Goal: Task Accomplishment & Management: Manage account settings

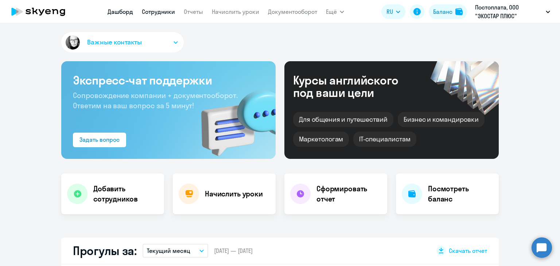
click at [168, 13] on link "Сотрудники" at bounding box center [158, 11] width 33 height 7
select select "30"
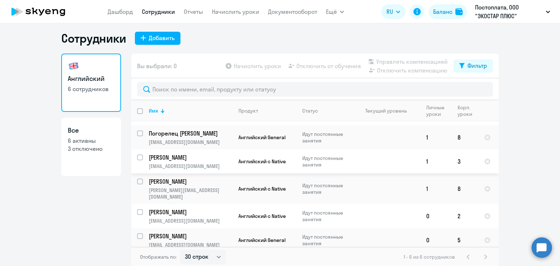
scroll to position [4, 0]
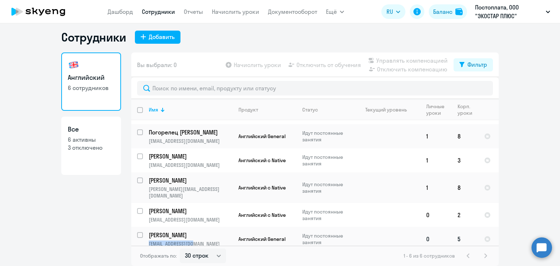
drag, startPoint x: 197, startPoint y: 240, endPoint x: 147, endPoint y: 236, distance: 50.4
click at [149, 240] on p "[EMAIL_ADDRESS][DOMAIN_NAME]" at bounding box center [190, 243] width 83 height 7
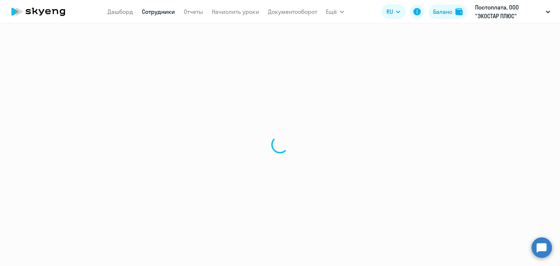
select select "english"
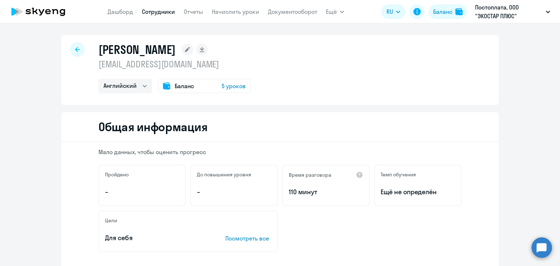
drag, startPoint x: 147, startPoint y: 236, endPoint x: 347, endPoint y: 227, distance: 200.2
click at [347, 227] on div "Цели Для себя Посмотреть все" at bounding box center [279, 232] width 363 height 42
drag, startPoint x: 178, startPoint y: 64, endPoint x: 94, endPoint y: 61, distance: 84.2
click at [94, 61] on div "Белова Анна a_belova_a@mail.ru Английский Баланс 5 уроков" at bounding box center [279, 70] width 437 height 70
copy p "[EMAIL_ADDRESS][DOMAIN_NAME]"
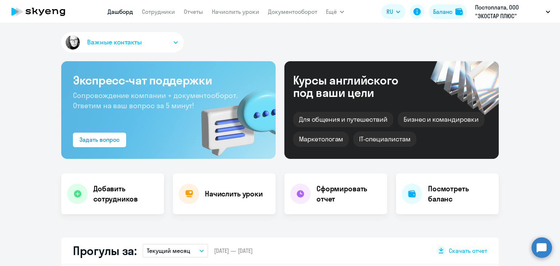
select select "30"
click at [236, 193] on h4 "Начислить уроки" at bounding box center [234, 194] width 58 height 10
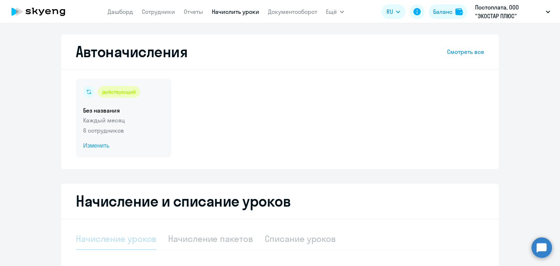
select select "10"
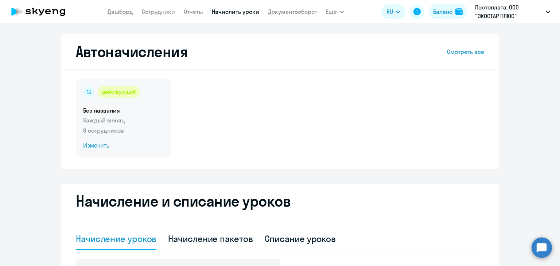
click at [86, 144] on span "Изменить" at bounding box center [123, 145] width 81 height 9
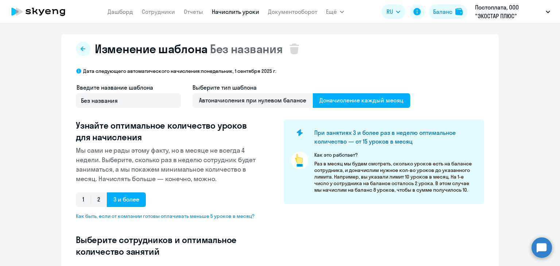
select select "10"
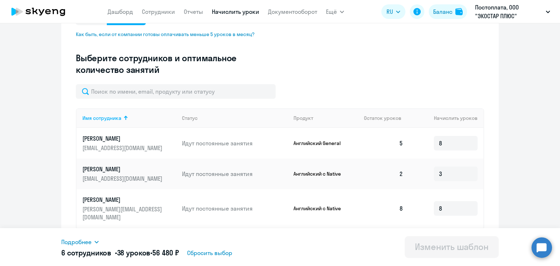
scroll to position [182, 0]
click at [434, 142] on input "8" at bounding box center [456, 143] width 44 height 15
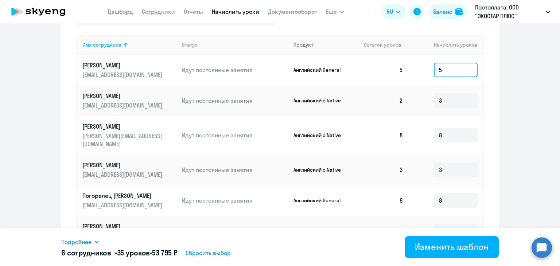
scroll to position [289, 0]
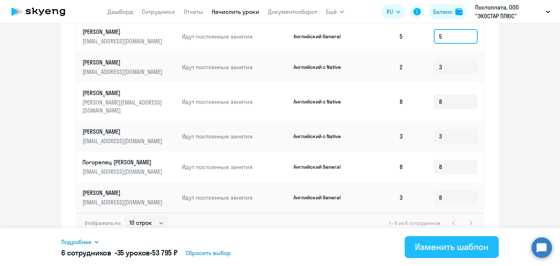
type input "5"
click at [447, 243] on div "Изменить шаблон" at bounding box center [452, 247] width 74 height 12
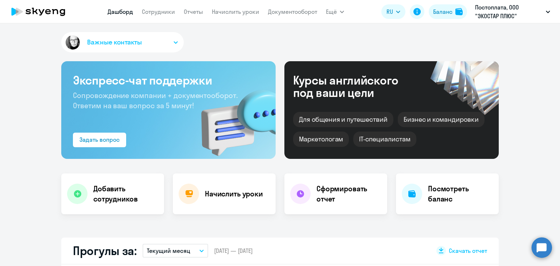
select select "30"
click at [165, 9] on link "Сотрудники" at bounding box center [158, 11] width 33 height 7
select select "30"
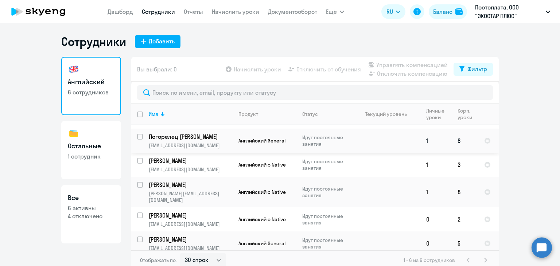
scroll to position [4, 0]
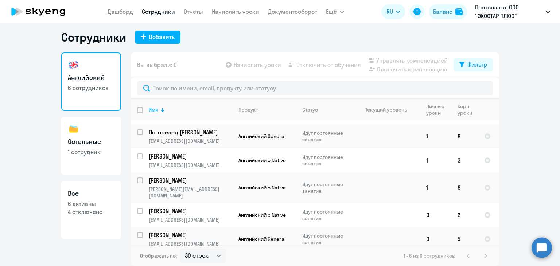
click at [201, 231] on p "[PERSON_NAME]" at bounding box center [190, 235] width 82 height 8
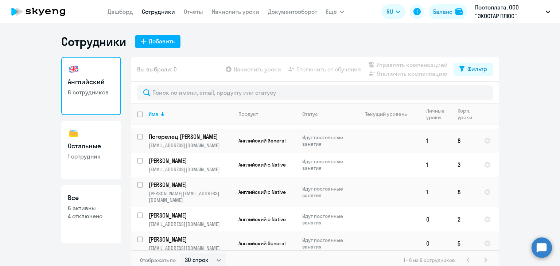
select select "english"
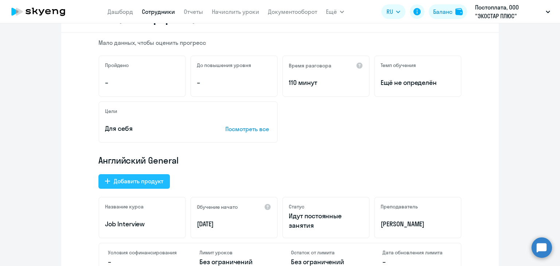
scroll to position [182, 0]
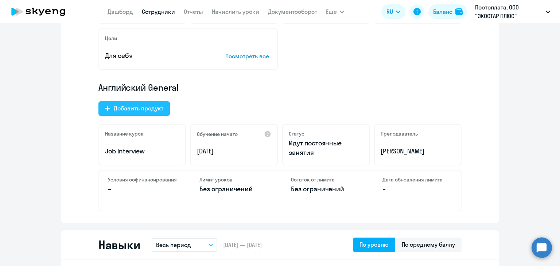
click at [142, 111] on div "Добавить продукт" at bounding box center [139, 108] width 50 height 9
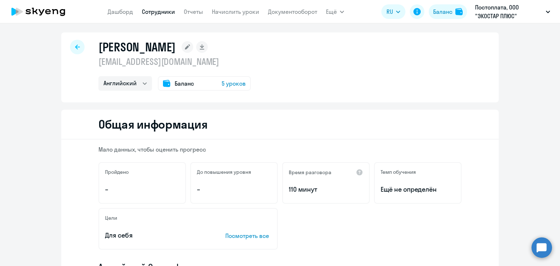
select select "english_adult_native_speaker"
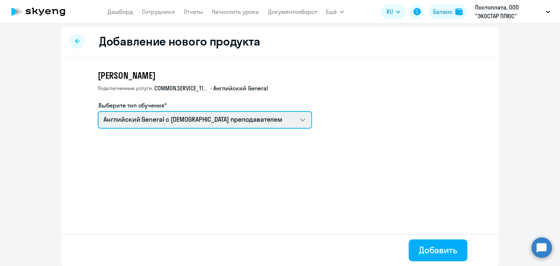
click at [298, 119] on select "Английский General с [DEMOGRAPHIC_DATA] преподавателем" at bounding box center [205, 119] width 214 height 17
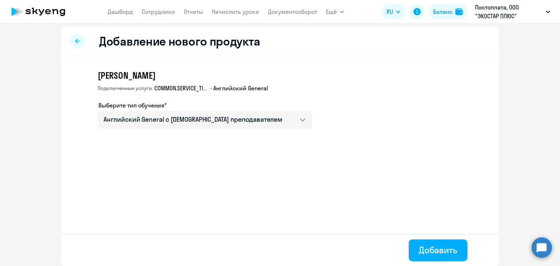
click at [333, 118] on app-new-education-service-form "[PERSON_NAME] услуги: COMMON.SERVICE_TITLE.LONG.[DEMOGRAPHIC_DATA] • Английский…" at bounding box center [292, 102] width 389 height 65
click at [435, 252] on div "Добавить" at bounding box center [438, 250] width 38 height 12
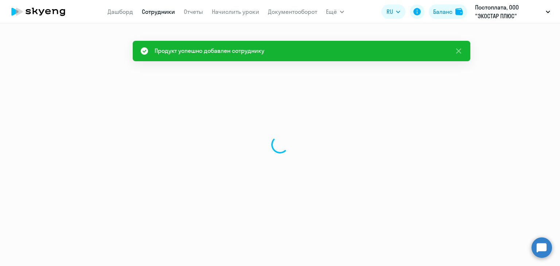
select select "english"
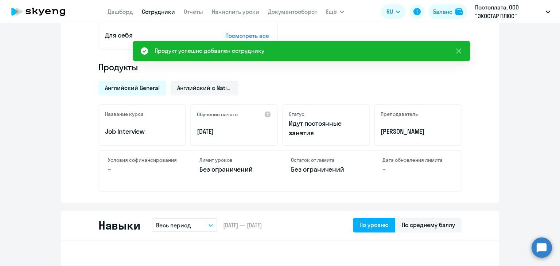
scroll to position [146, 0]
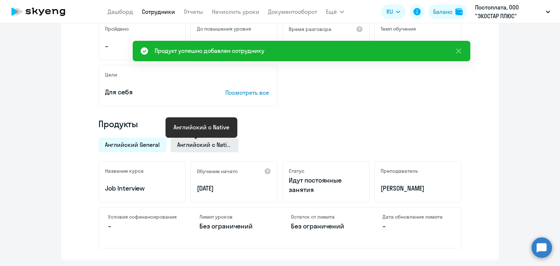
click at [208, 143] on span "Английский с Native" at bounding box center [204, 145] width 55 height 8
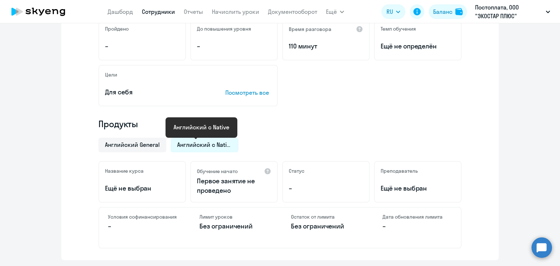
click at [207, 143] on span "Английский с Native" at bounding box center [204, 145] width 55 height 8
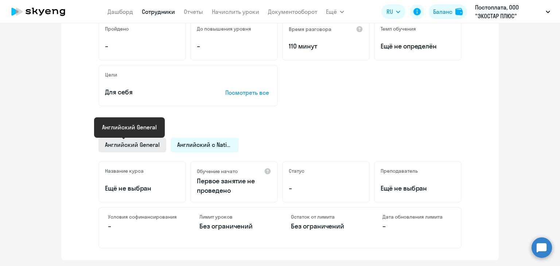
click at [124, 143] on span "Английский General" at bounding box center [132, 145] width 55 height 8
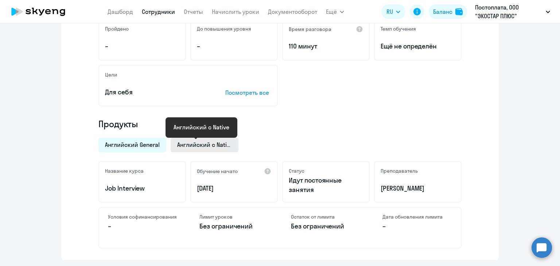
click at [194, 143] on span "Английский с Native" at bounding box center [204, 145] width 55 height 8
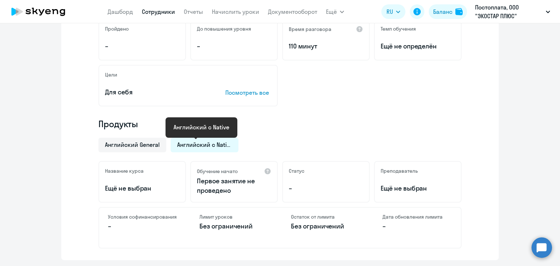
click at [194, 143] on span "Английский с Native" at bounding box center [204, 145] width 55 height 8
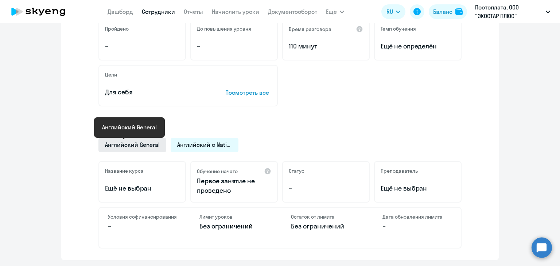
click at [122, 142] on span "Английский General" at bounding box center [132, 145] width 55 height 8
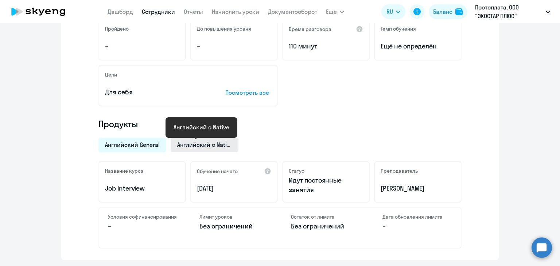
click at [201, 148] on span "Английский с Native" at bounding box center [204, 145] width 55 height 8
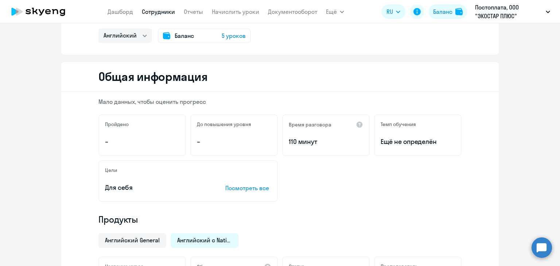
scroll to position [0, 0]
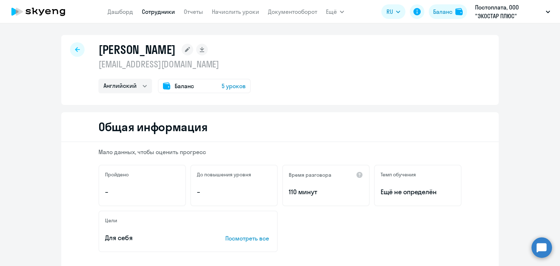
click at [77, 50] on div at bounding box center [77, 49] width 15 height 15
select select "30"
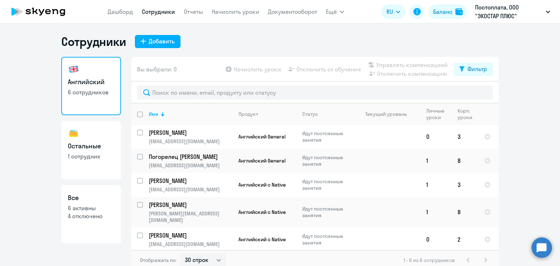
click at [85, 149] on h3 "Остальные" at bounding box center [91, 145] width 47 height 9
select select "30"
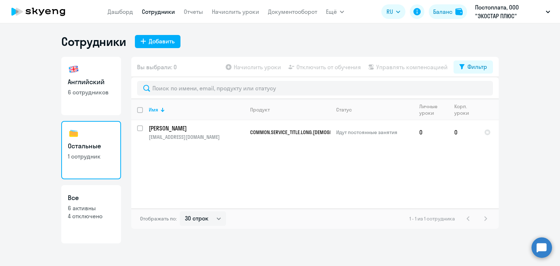
drag, startPoint x: 106, startPoint y: 200, endPoint x: 126, endPoint y: 190, distance: 22.7
click at [106, 201] on h3 "Все" at bounding box center [91, 197] width 47 height 9
select select "30"
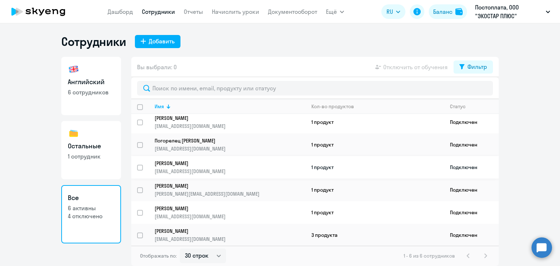
scroll to position [5, 0]
click at [181, 231] on p "[PERSON_NAME]" at bounding box center [224, 230] width 141 height 7
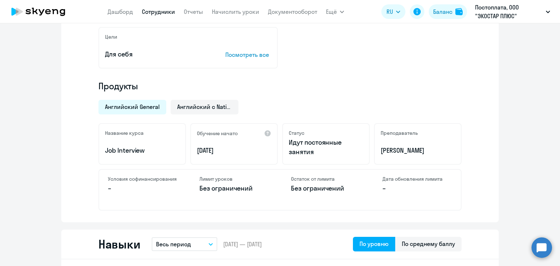
scroll to position [182, 0]
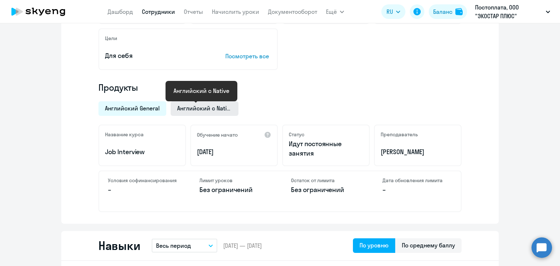
click at [177, 106] on span "Английский с Native" at bounding box center [204, 108] width 55 height 8
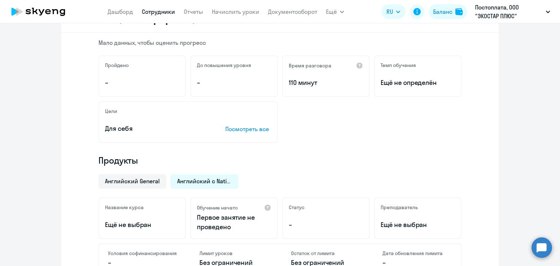
scroll to position [0, 0]
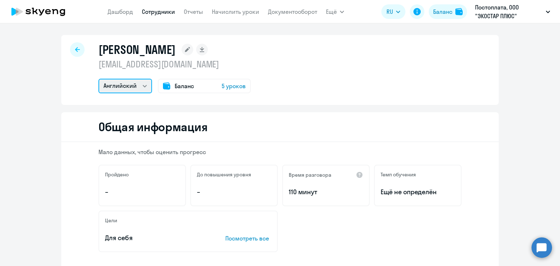
click at [144, 85] on select "Английский Остальные" at bounding box center [125, 86] width 54 height 15
click at [129, 114] on div "Общая информация" at bounding box center [279, 127] width 437 height 30
click at [139, 90] on select "Английский Остальные" at bounding box center [125, 86] width 54 height 15
select select "others"
click at [98, 79] on select "Английский Остальные" at bounding box center [125, 86] width 54 height 15
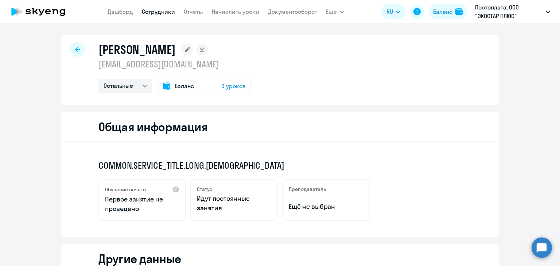
click at [76, 47] on icon at bounding box center [77, 49] width 5 height 5
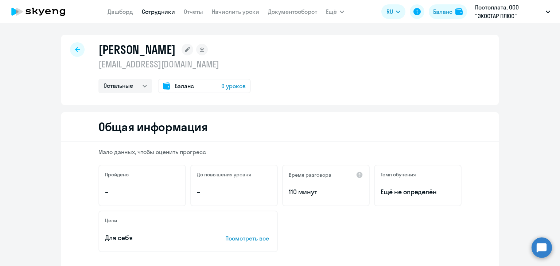
click at [163, 12] on link "Сотрудники" at bounding box center [158, 11] width 33 height 7
select select "30"
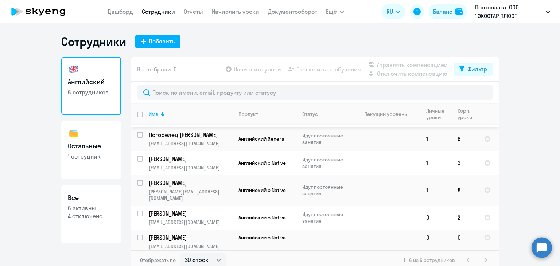
scroll to position [33, 0]
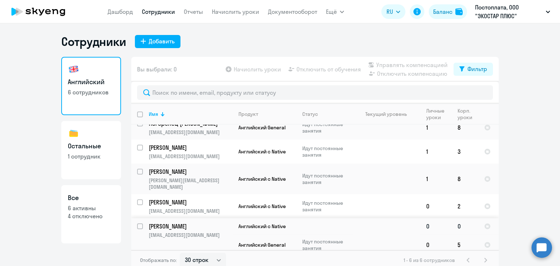
click at [138, 223] on input "select row 10976923" at bounding box center [144, 230] width 15 height 15
checkbox input "true"
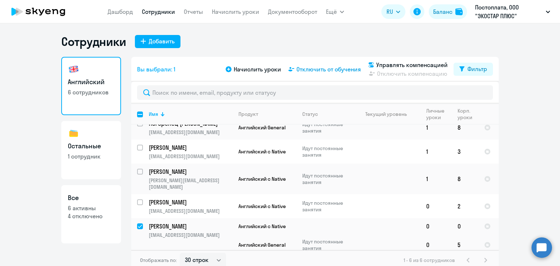
click at [326, 72] on span "Отключить от обучения" at bounding box center [328, 69] width 64 height 9
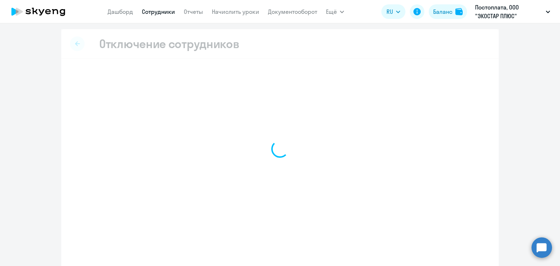
select select "all"
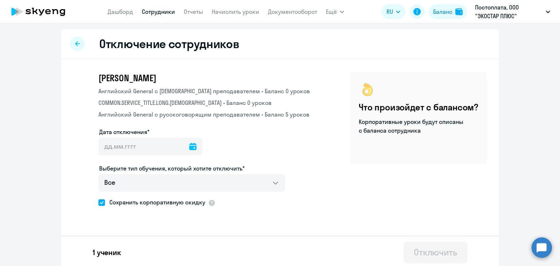
click at [70, 42] on div at bounding box center [77, 43] width 15 height 15
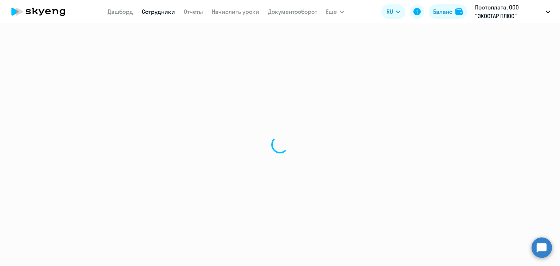
select select "30"
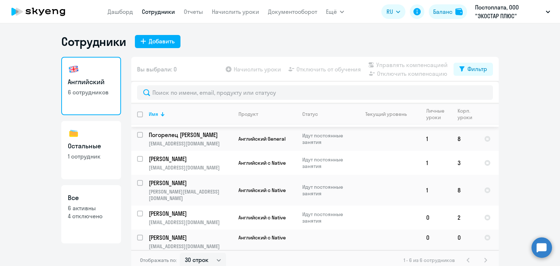
scroll to position [33, 0]
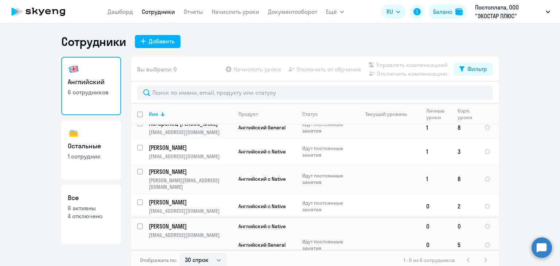
click at [137, 223] on input "select row 10976923" at bounding box center [144, 230] width 15 height 15
checkbox input "true"
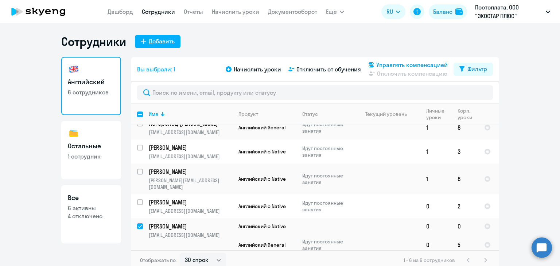
click at [410, 62] on span "Управлять компенсацией" at bounding box center [411, 64] width 71 height 9
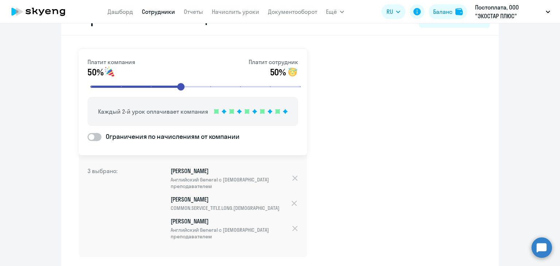
scroll to position [54, 0]
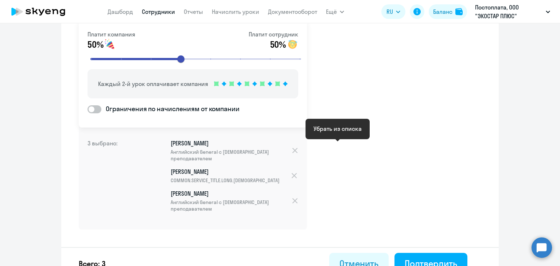
click at [298, 148] on div at bounding box center [294, 150] width 7 height 8
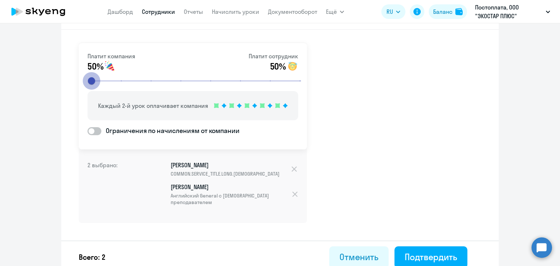
drag, startPoint x: 182, startPoint y: 82, endPoint x: 89, endPoint y: 82, distance: 93.3
type input "1"
click at [89, 82] on input "range" at bounding box center [196, 81] width 226 height 16
drag, startPoint x: 87, startPoint y: 82, endPoint x: 72, endPoint y: 81, distance: 15.7
click at [83, 81] on input "range" at bounding box center [196, 81] width 226 height 16
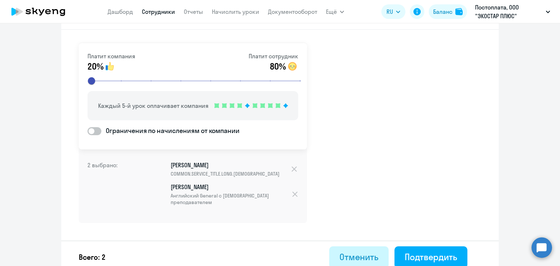
click at [367, 251] on div "Отменить" at bounding box center [358, 257] width 39 height 12
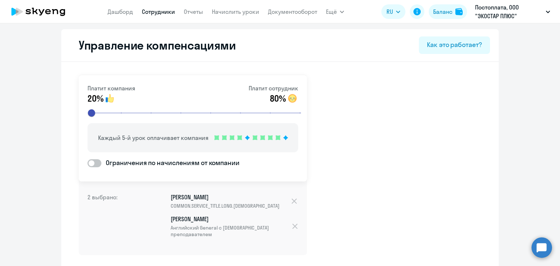
select select "30"
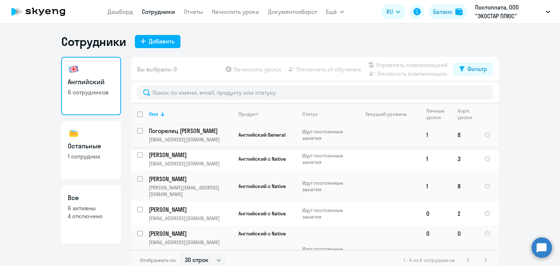
scroll to position [33, 0]
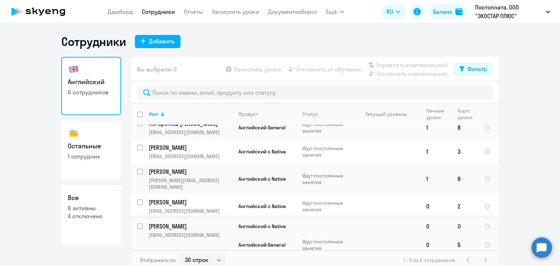
click at [138, 223] on input "select row 10976923" at bounding box center [144, 230] width 15 height 15
checkbox input "true"
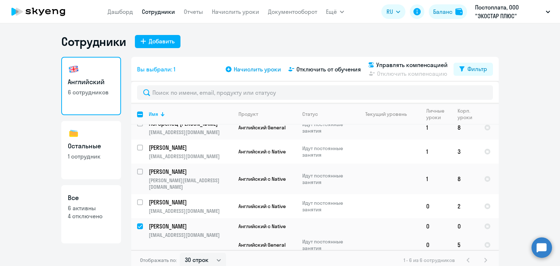
click at [263, 69] on span "Начислить уроки" at bounding box center [257, 69] width 47 height 9
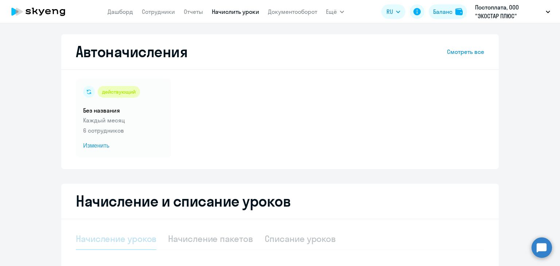
select select "10"
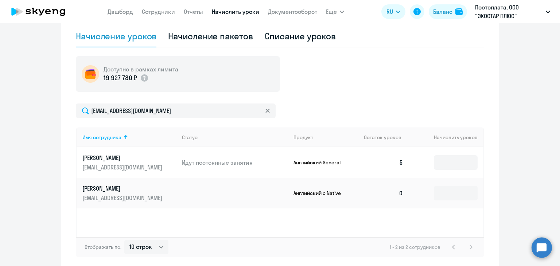
scroll to position [219, 0]
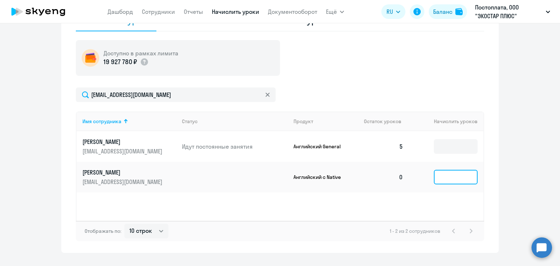
click at [452, 182] on input at bounding box center [456, 177] width 44 height 15
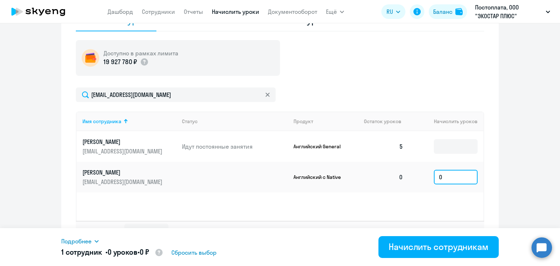
type input "0"
click at [332, 185] on td "Английский с Native" at bounding box center [322, 177] width 71 height 31
click at [325, 177] on p "Английский с Native" at bounding box center [320, 177] width 55 height 7
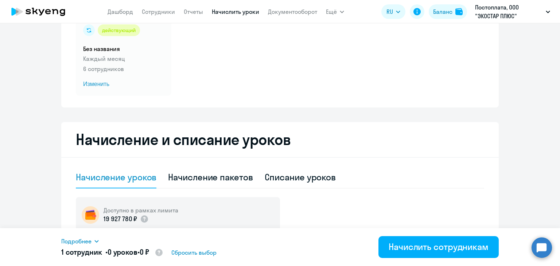
scroll to position [0, 0]
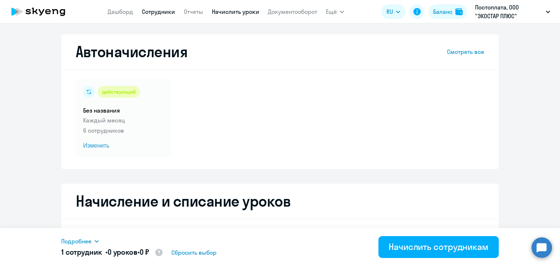
click at [159, 11] on link "Сотрудники" at bounding box center [158, 11] width 33 height 7
select select "30"
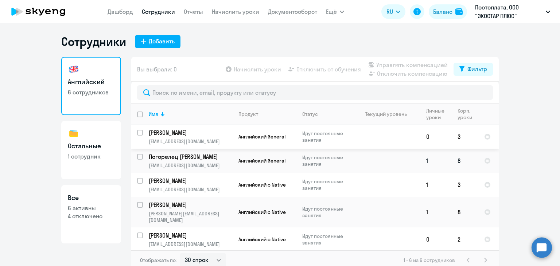
scroll to position [33, 0]
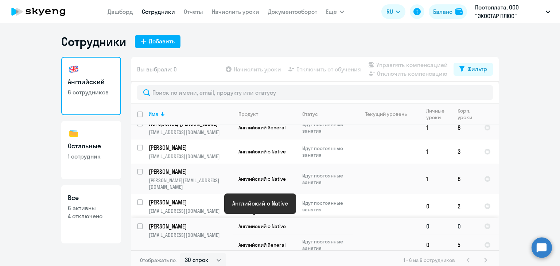
click at [250, 223] on span "Английский с Native" at bounding box center [261, 226] width 47 height 7
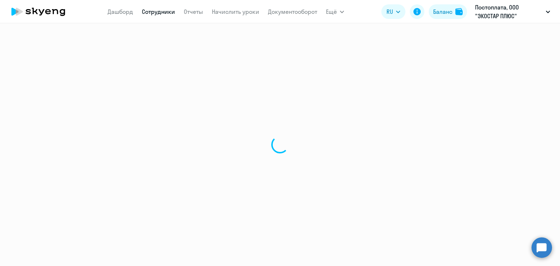
select select "english"
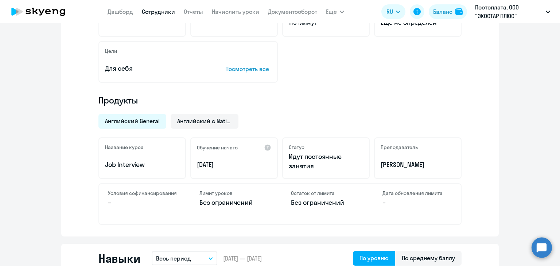
scroll to position [182, 0]
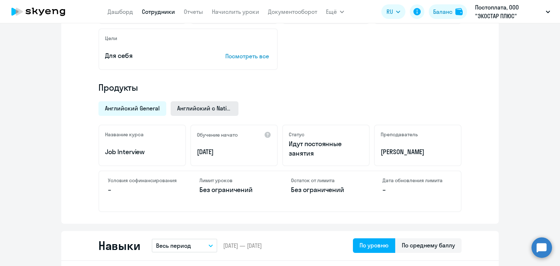
click at [198, 110] on span "Английский с Native" at bounding box center [204, 108] width 55 height 8
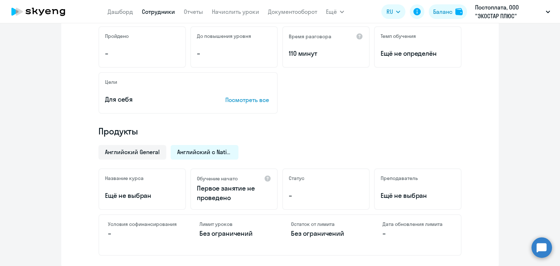
scroll to position [0, 0]
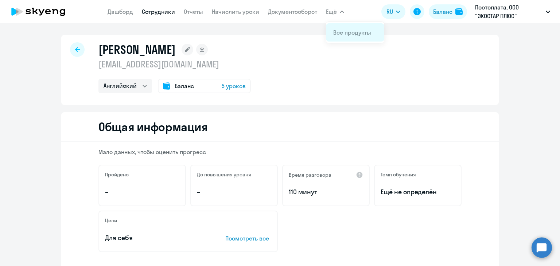
click at [338, 33] on link "Все продукты" at bounding box center [352, 32] width 38 height 7
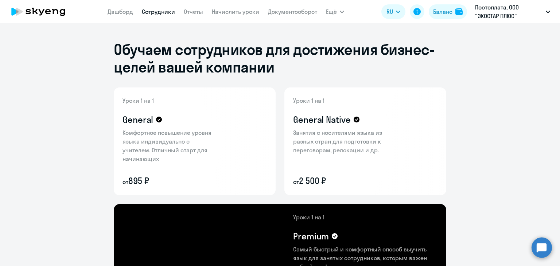
click at [153, 13] on link "Сотрудники" at bounding box center [158, 11] width 33 height 7
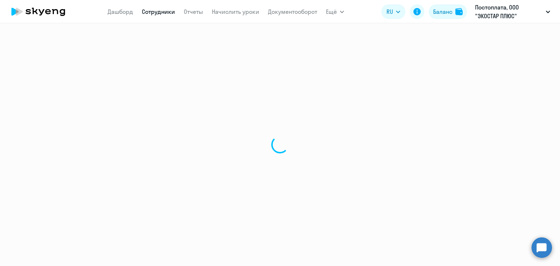
select select "30"
